Goal: Task Accomplishment & Management: Use online tool/utility

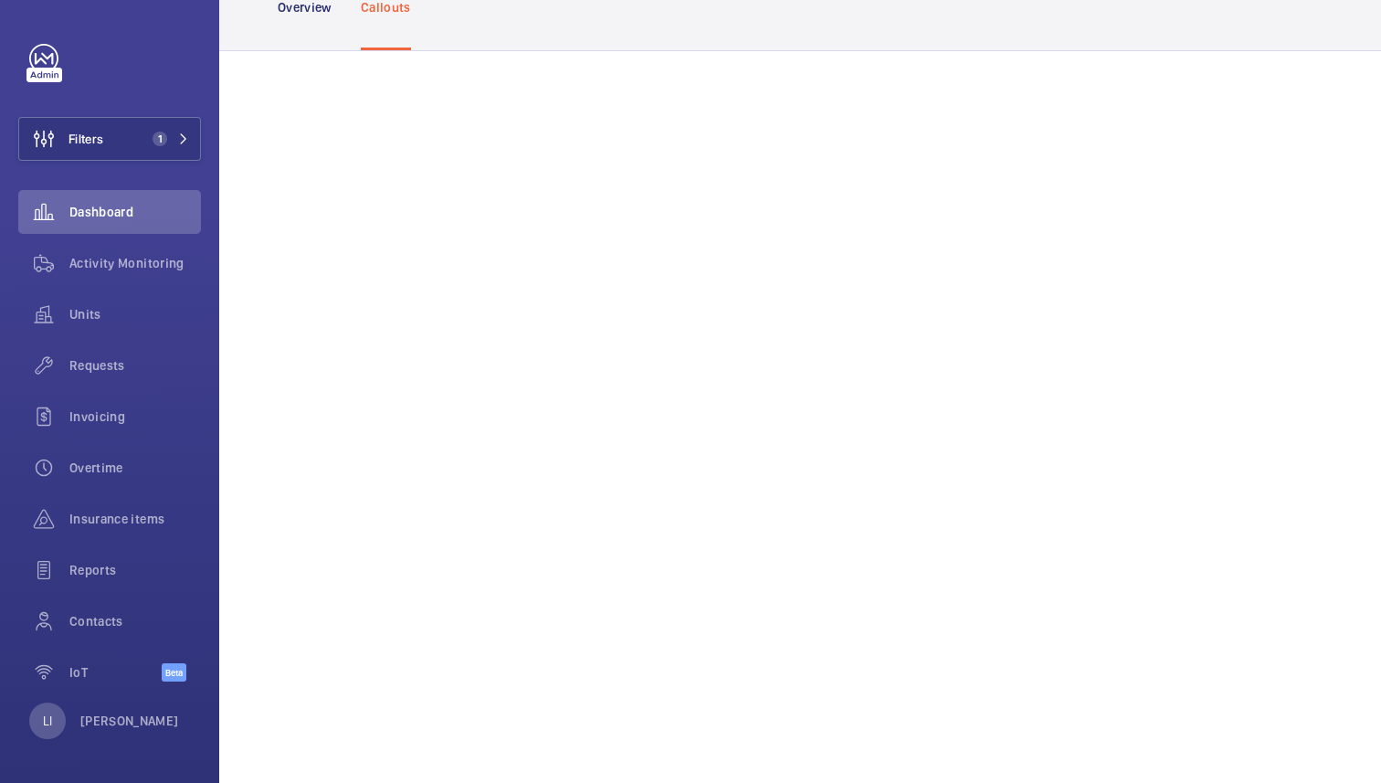
scroll to position [112, 0]
click at [104, 630] on div "Contacts" at bounding box center [109, 621] width 183 height 44
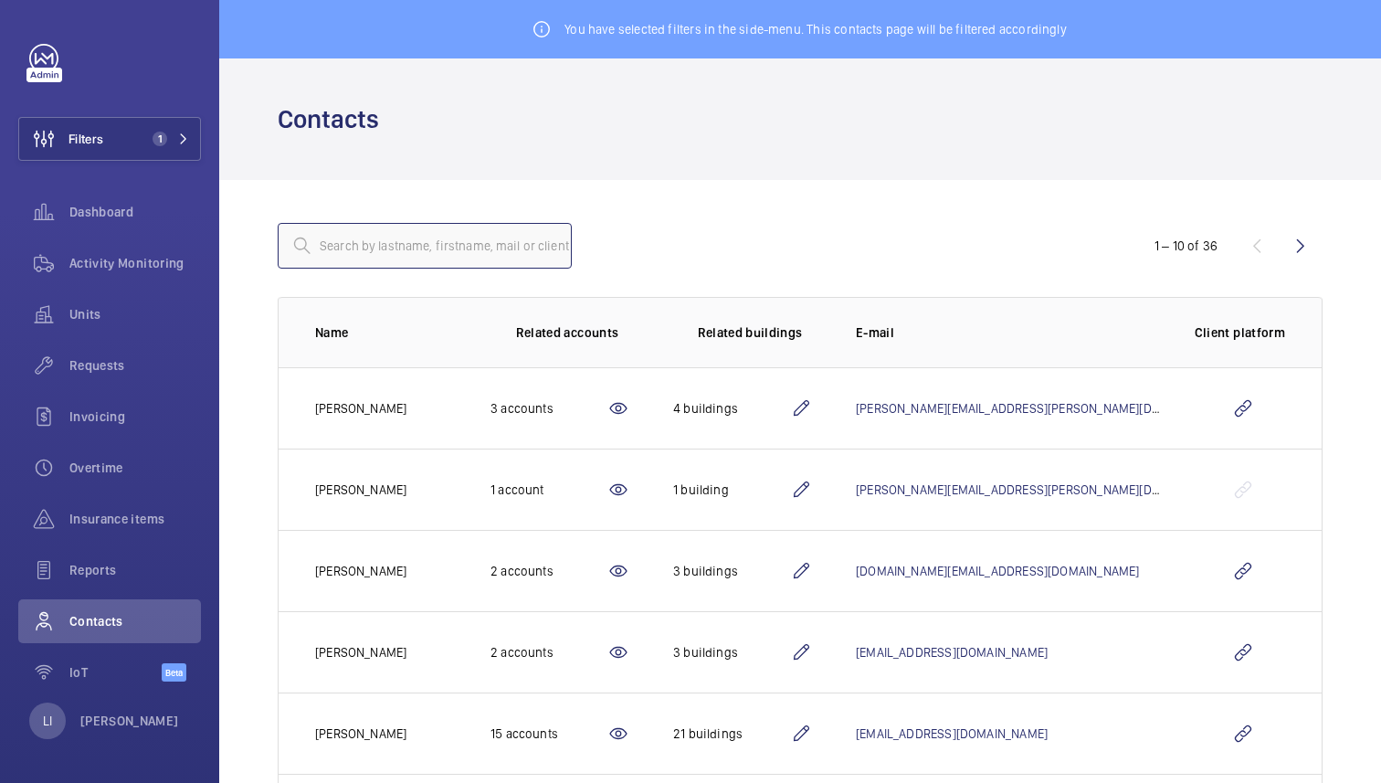
click at [407, 249] on input "text" at bounding box center [425, 246] width 294 height 46
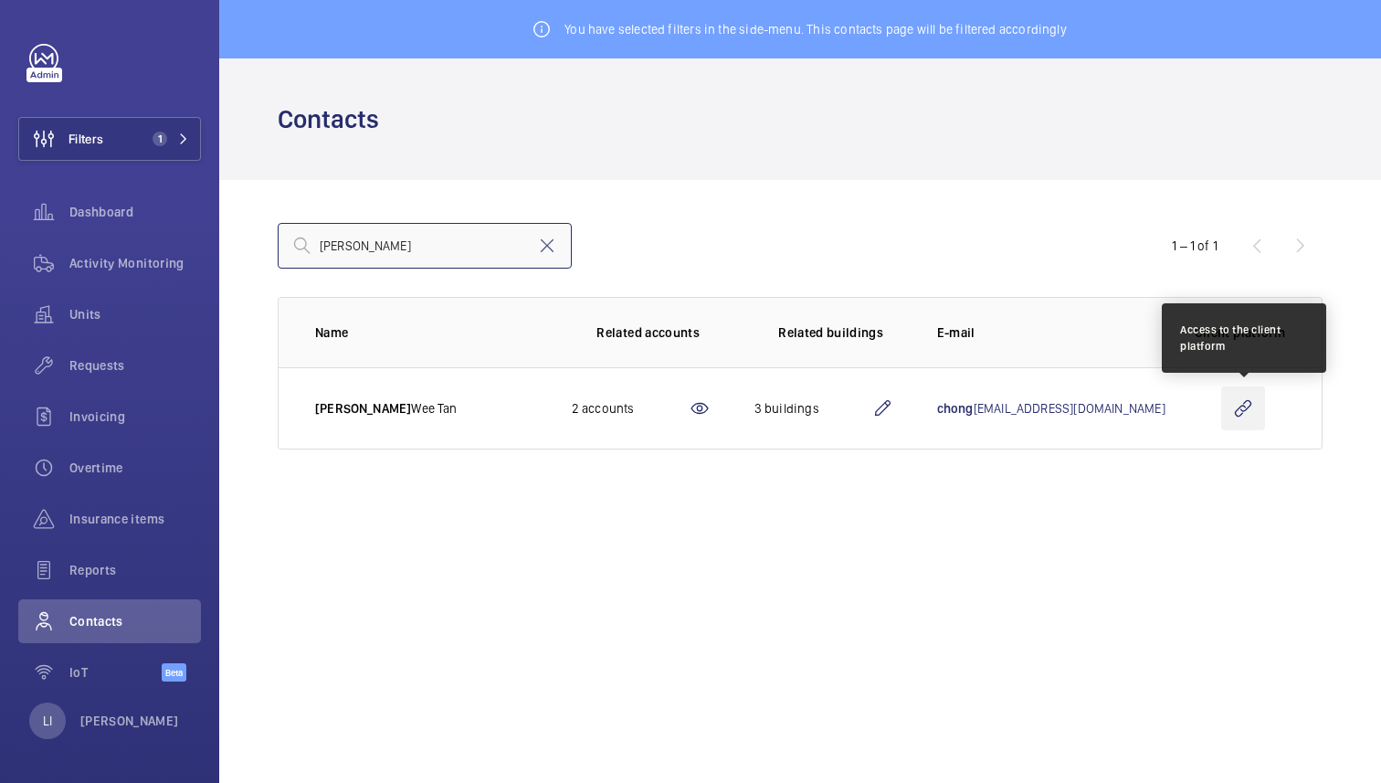
type input "chong wee"
click at [1251, 403] on wm-front-icon-button at bounding box center [1243, 408] width 44 height 44
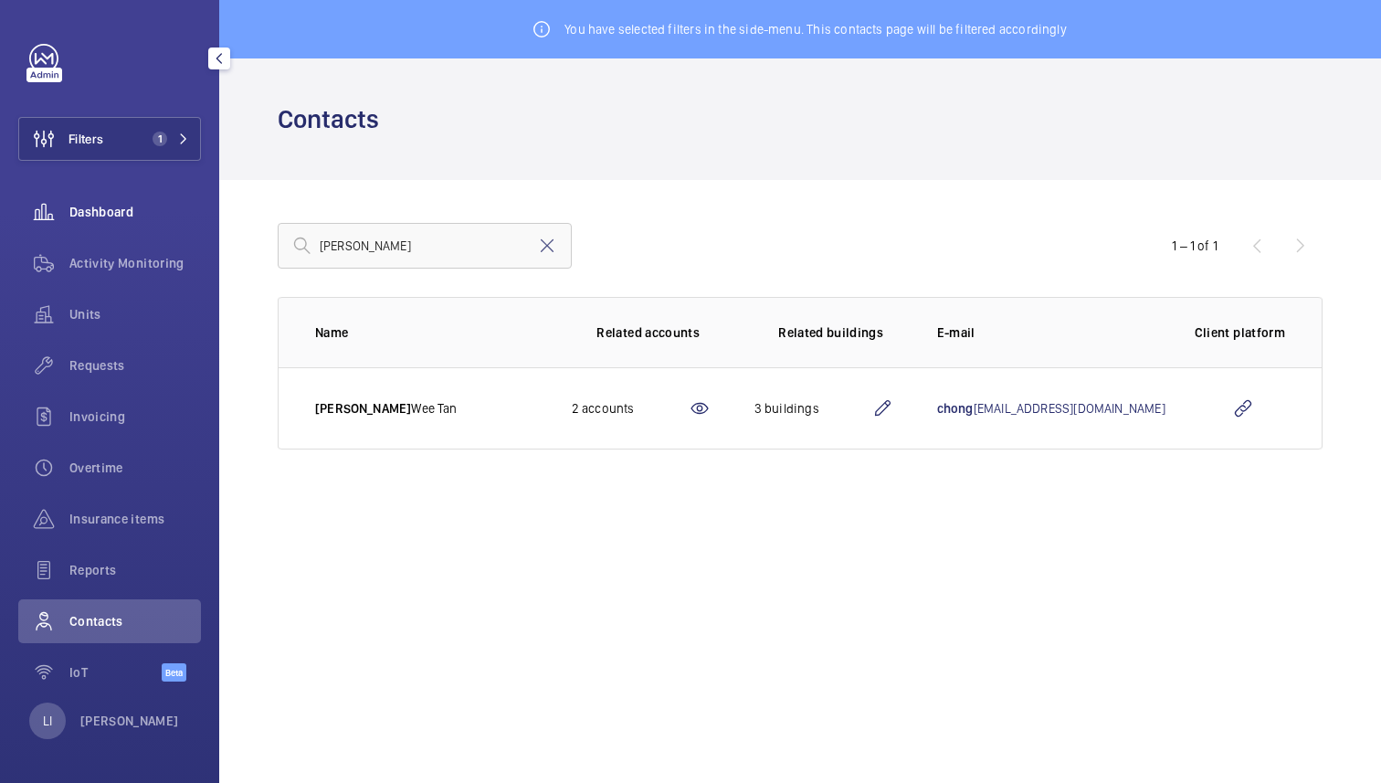
click at [101, 214] on span "Dashboard" at bounding box center [134, 212] width 131 height 18
